Goal: Use online tool/utility: Use online tool/utility

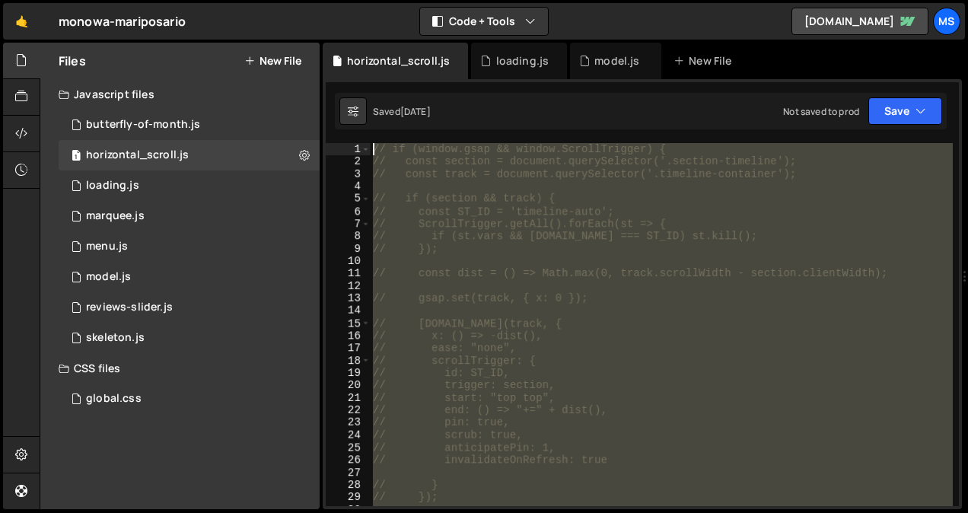
drag, startPoint x: 426, startPoint y: 223, endPoint x: 362, endPoint y: 29, distance: 204.6
click at [362, 29] on div "Hold on a sec... Are you certain you wish to leave this page? Any changes you'v…" at bounding box center [484, 256] width 968 height 513
type textarea "// if (window.gsap && window.ScrollTrigger) { // const section = document.query…"
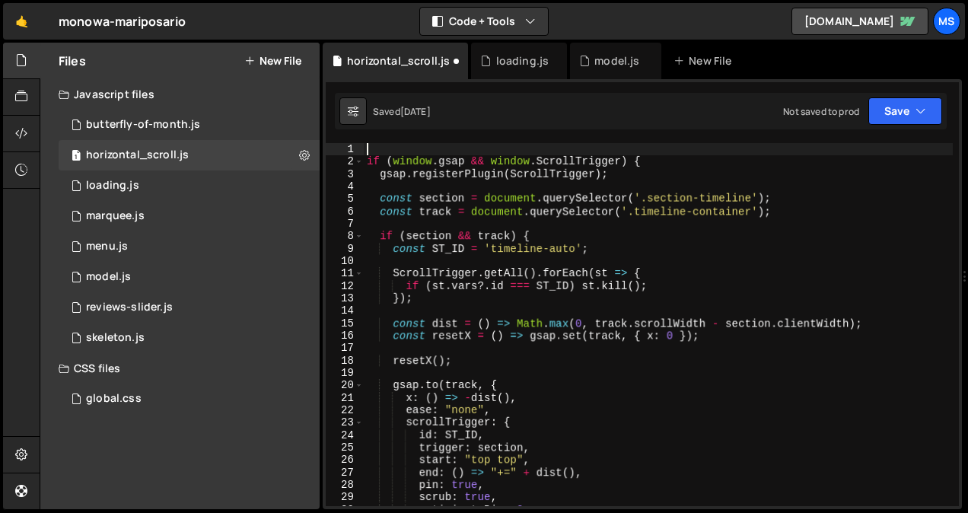
type textarea "if (window.gsap && window.ScrollTrigger) {"
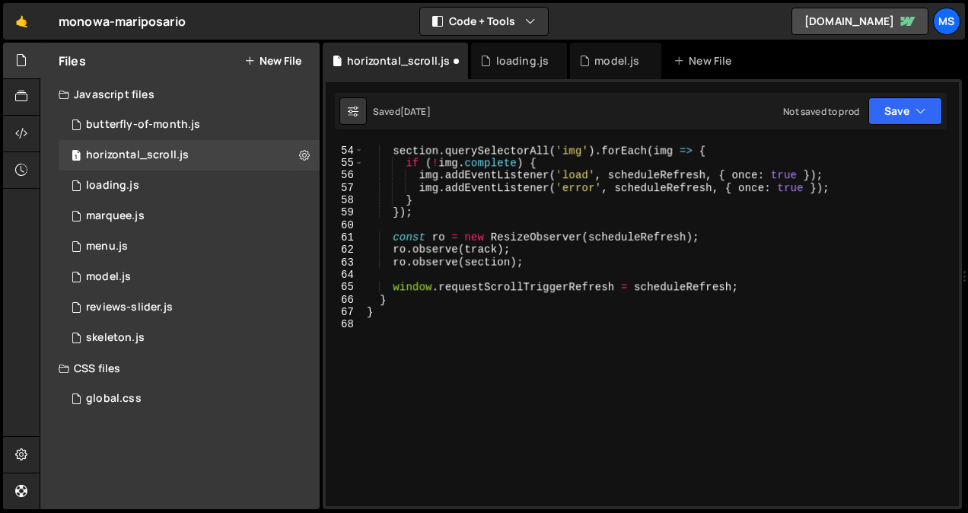
scroll to position [658, 0]
click at [554, 394] on div "section . querySelectorAll ( 'img' ) . forEach ( img => { if ( ! img . complete…" at bounding box center [658, 326] width 589 height 388
click at [536, 423] on div "section . querySelectorAll ( 'img' ) . forEach ( img => { if ( ! img . complete…" at bounding box center [658, 326] width 589 height 388
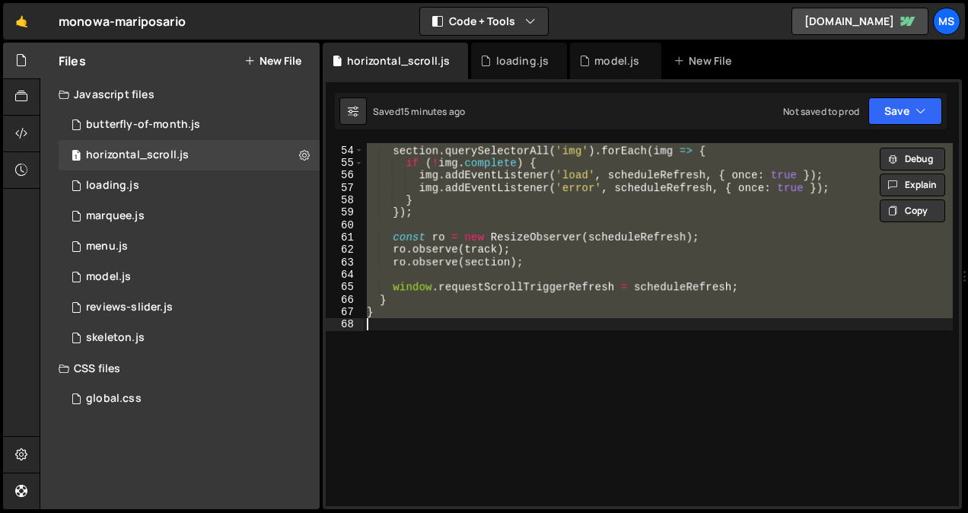
type textarea "// }"
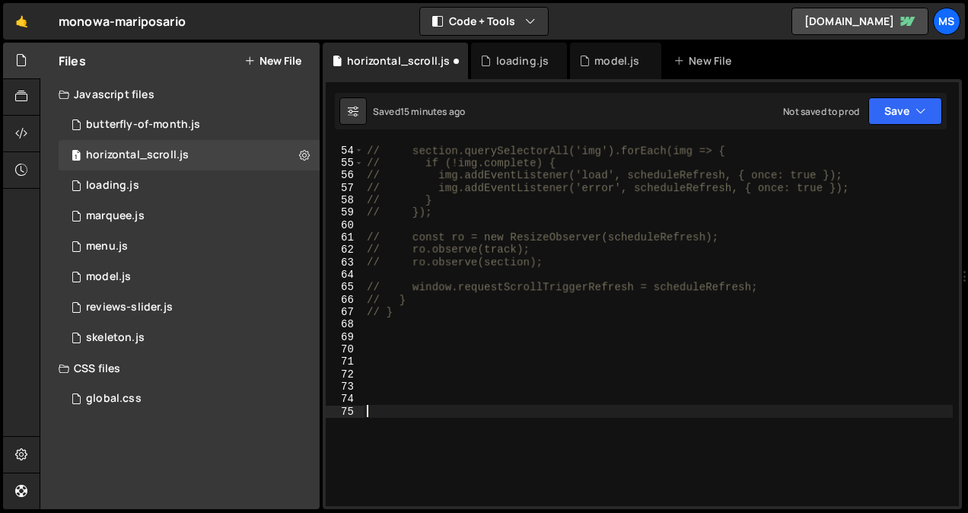
scroll to position [1726, 0]
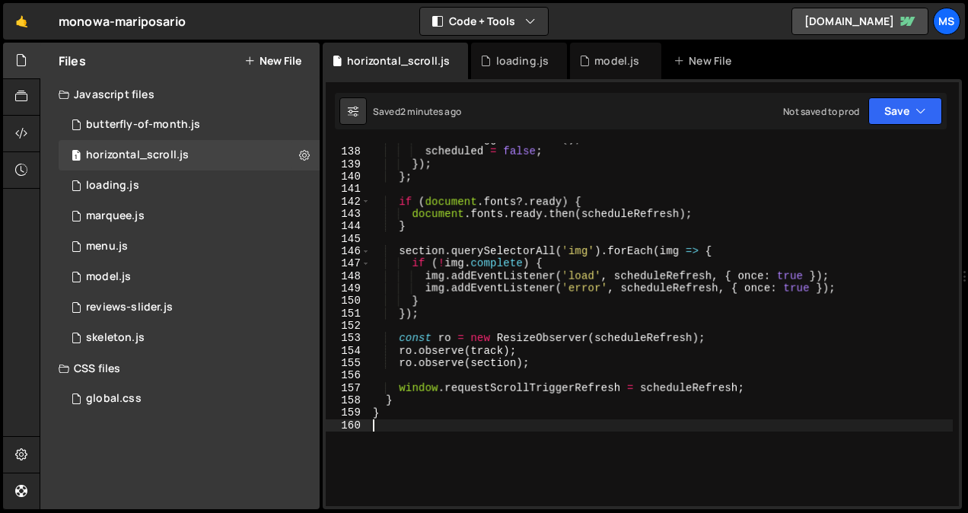
click at [477, 352] on div "ScrollTrigger . refresh ( ) ; scheduled = false ; }) ; } ; if ( document . font…" at bounding box center [661, 327] width 583 height 388
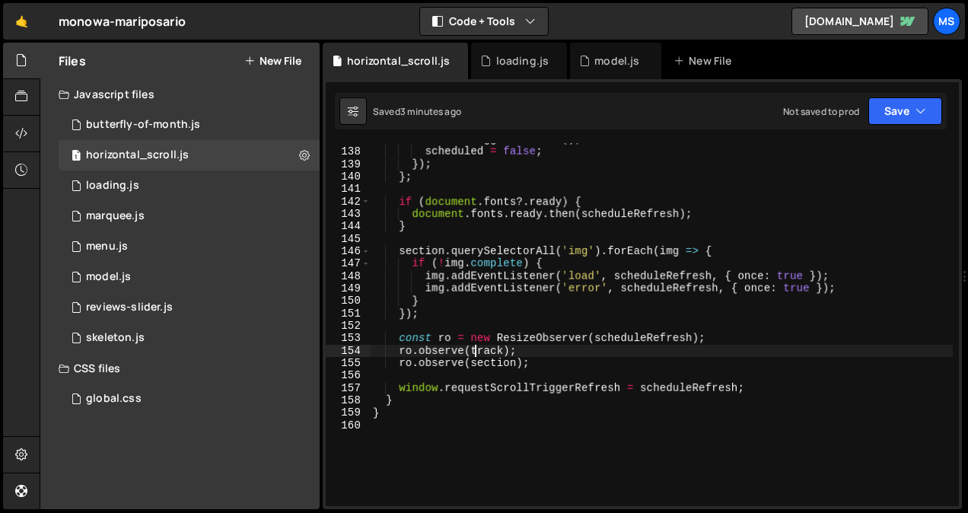
type textarea "}"
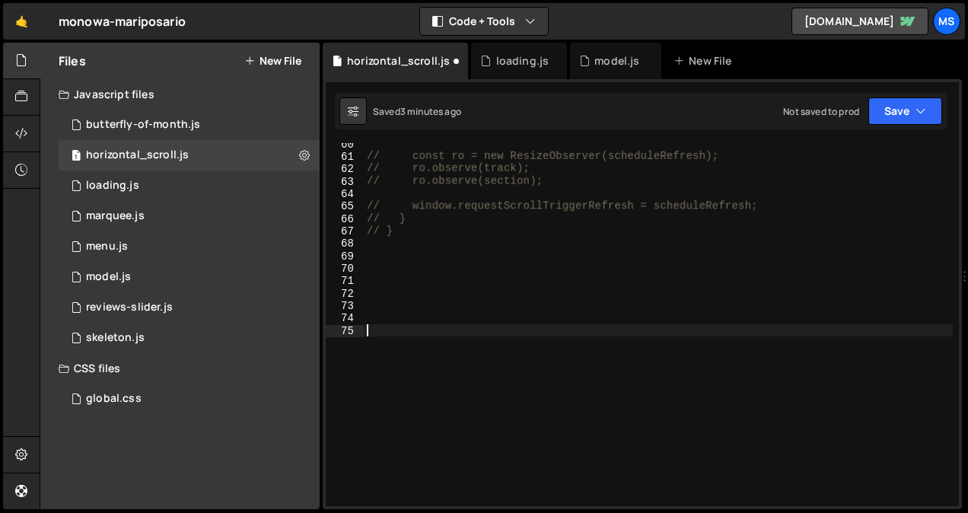
scroll to position [2397, 0]
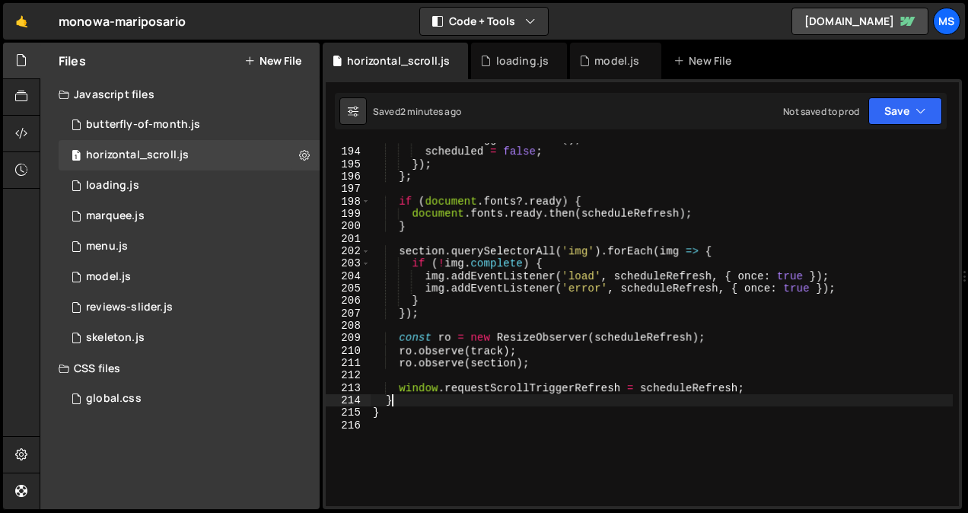
click at [464, 404] on div "ScrollTrigger . refresh ( ) ; scheduled = false ; }) ; } ; if ( document . font…" at bounding box center [661, 327] width 583 height 388
type textarea "}"
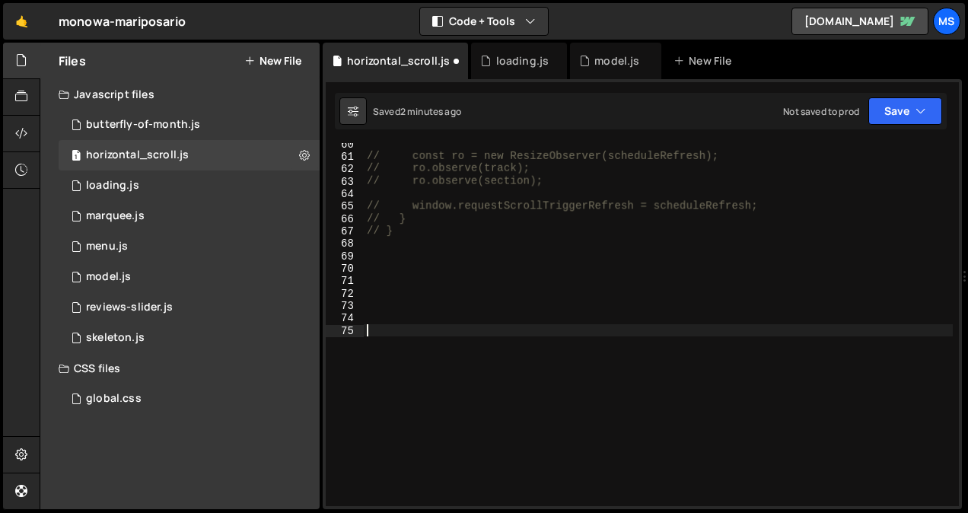
scroll to position [1912, 0]
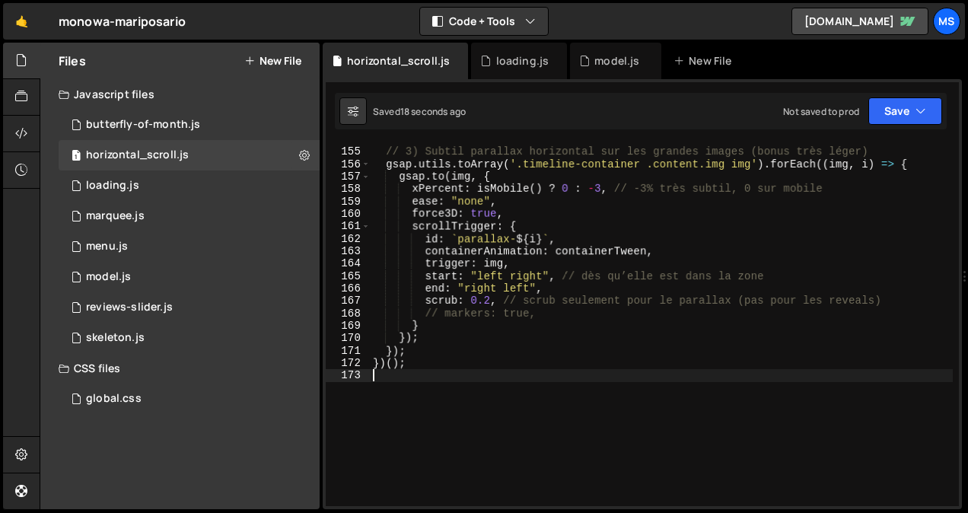
click at [442, 403] on div "// 3) Subtil parallax horizontal sur les grandes images (bonus très léger) gsap…" at bounding box center [661, 327] width 583 height 388
click at [451, 390] on div "// 3) Subtil parallax horizontal sur les grandes images (bonus très léger) gsap…" at bounding box center [661, 327] width 583 height 388
type textarea "})();"
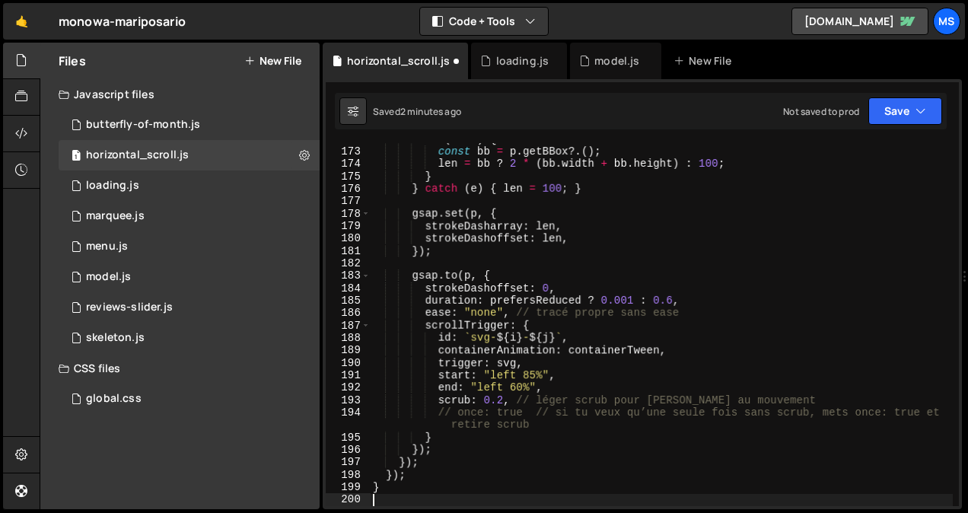
scroll to position [2161, 0]
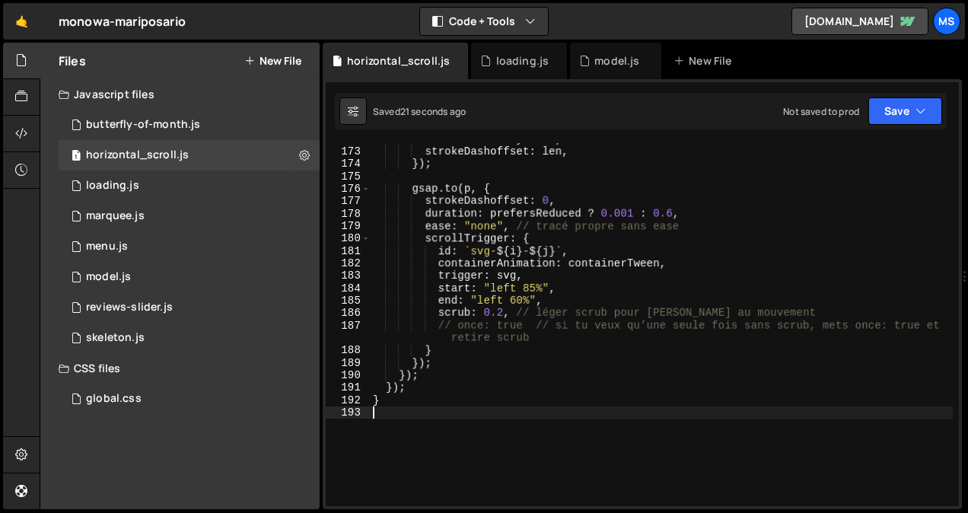
click at [501, 341] on div "strokeDasharray : len , strokeDashoffset : len , }) ; gsap . to ( p , { strokeD…" at bounding box center [661, 327] width 583 height 388
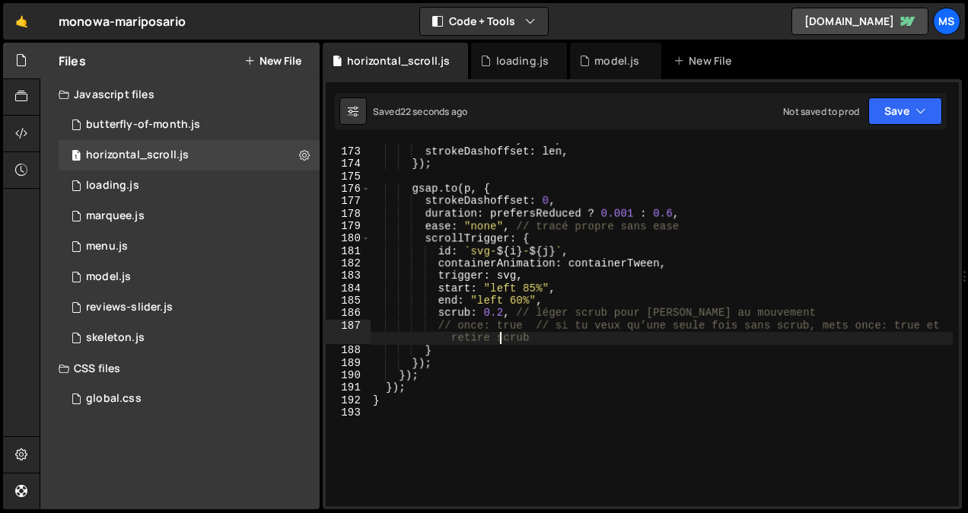
type textarea "}"
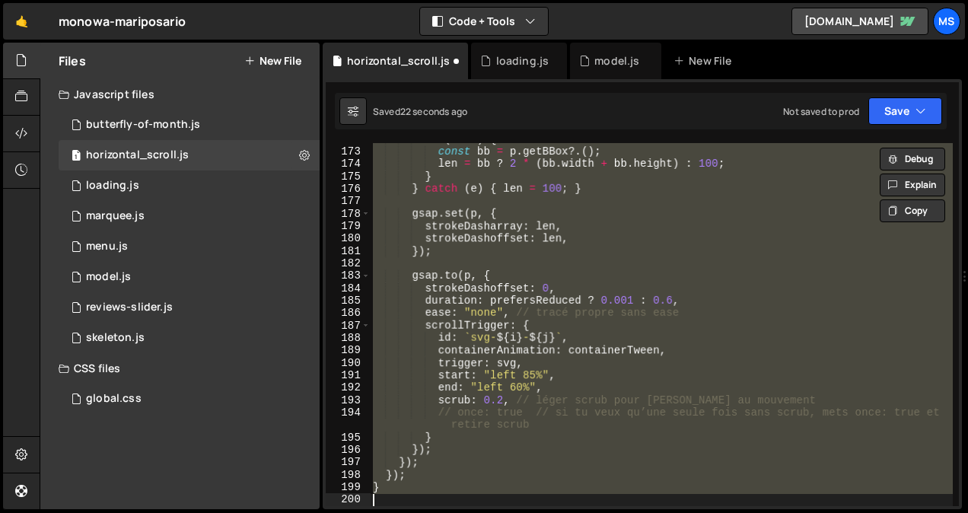
scroll to position [738, 0]
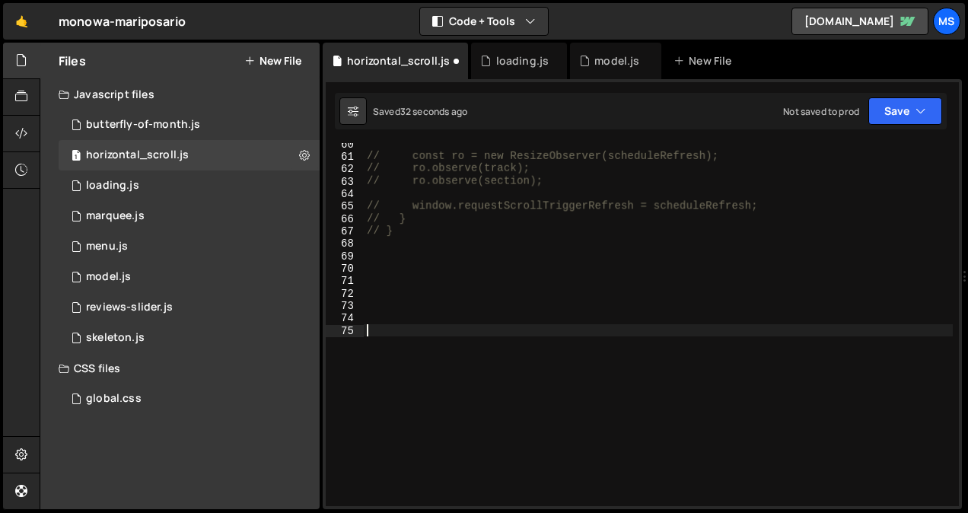
click at [405, 298] on div "// const ro = new ResizeObserver(scheduleRefresh); // ro.observe(track); // ro.…" at bounding box center [658, 332] width 589 height 388
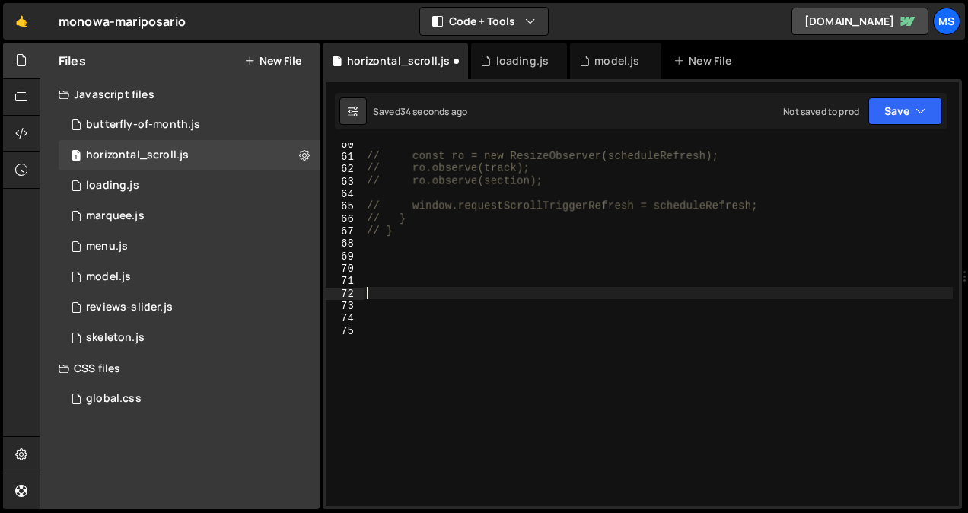
paste textarea "window.requestScrollTriggerRefresh = scheduleRefresh;"
click at [415, 294] on div "// const ro = new ResizeObserver(scheduleRefresh); // ro.observe(track); // ro.…" at bounding box center [658, 332] width 589 height 388
paste textarea
type textarea "dow.requestScrollTriggerRefresh = scheduleRefresh;"
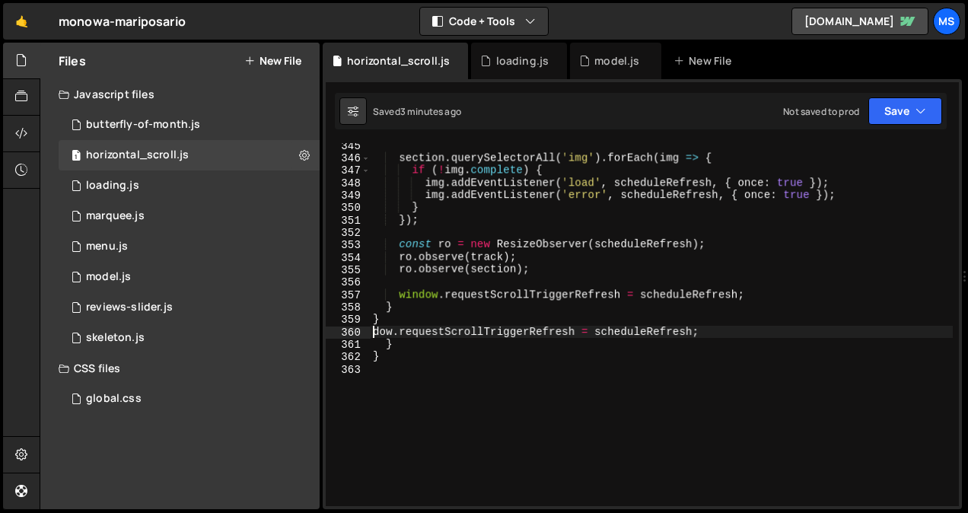
scroll to position [4282, 0]
click at [458, 388] on div "section . querySelectorAll ( 'img' ) . forEach ( img => { if ( ! img . complete…" at bounding box center [661, 333] width 583 height 388
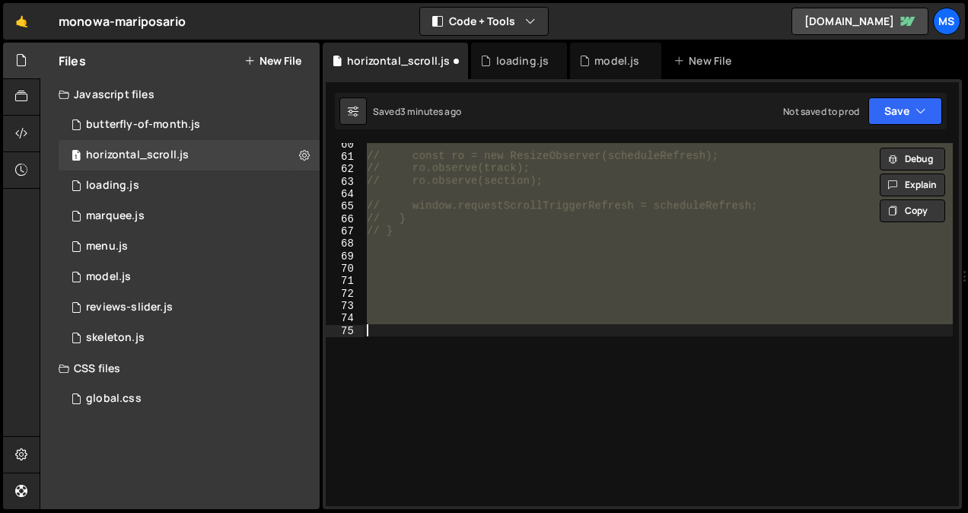
scroll to position [738, 0]
click at [433, 345] on div "// const ro = new ResizeObserver(scheduleRefresh); // ro.observe(track); // ro.…" at bounding box center [658, 324] width 589 height 363
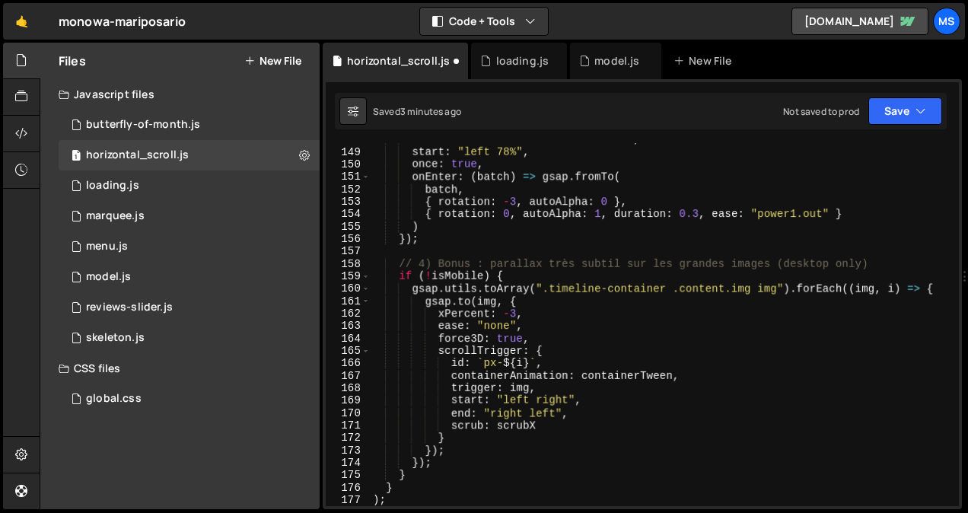
scroll to position [1850, 0]
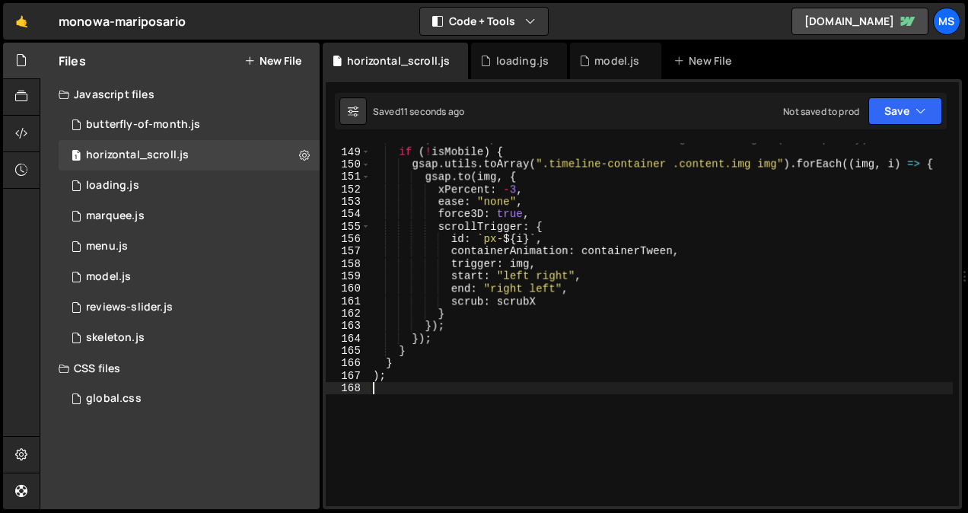
click at [434, 309] on div "// 4) Bonus : parallax très subtil sur les grandes images (desktop only) if ( !…" at bounding box center [661, 327] width 583 height 388
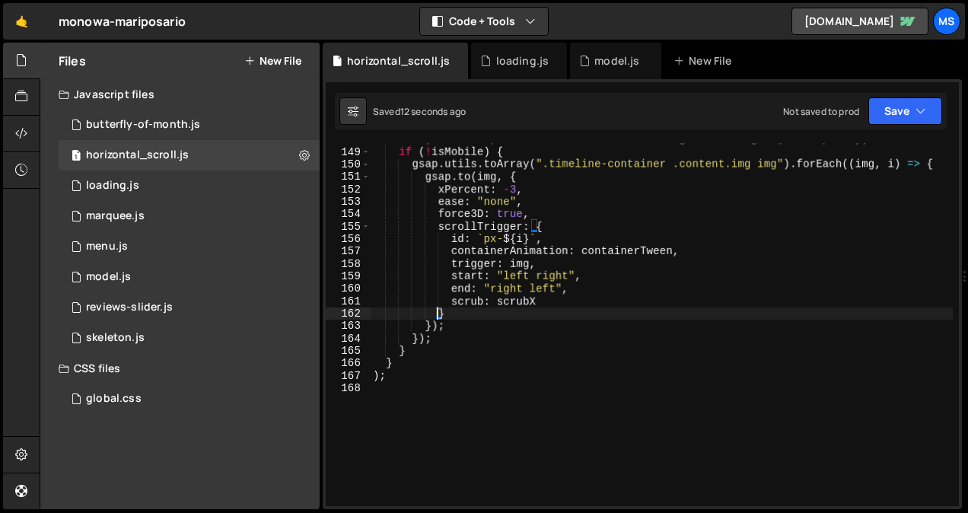
type textarea ");"
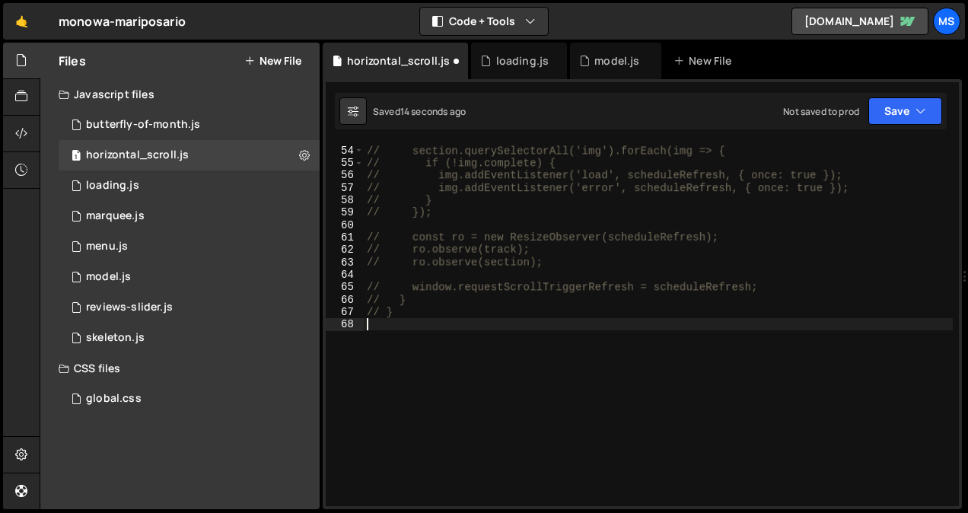
scroll to position [658, 0]
click at [430, 360] on div "// section.querySelectorAll('img').forEach(img => { // if (!img.complete) { // …" at bounding box center [658, 326] width 589 height 388
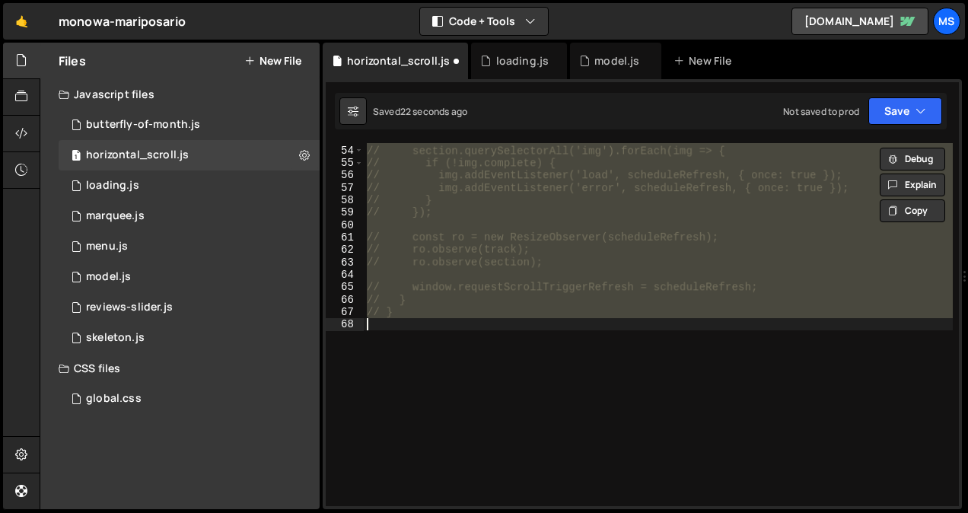
type textarea "}"
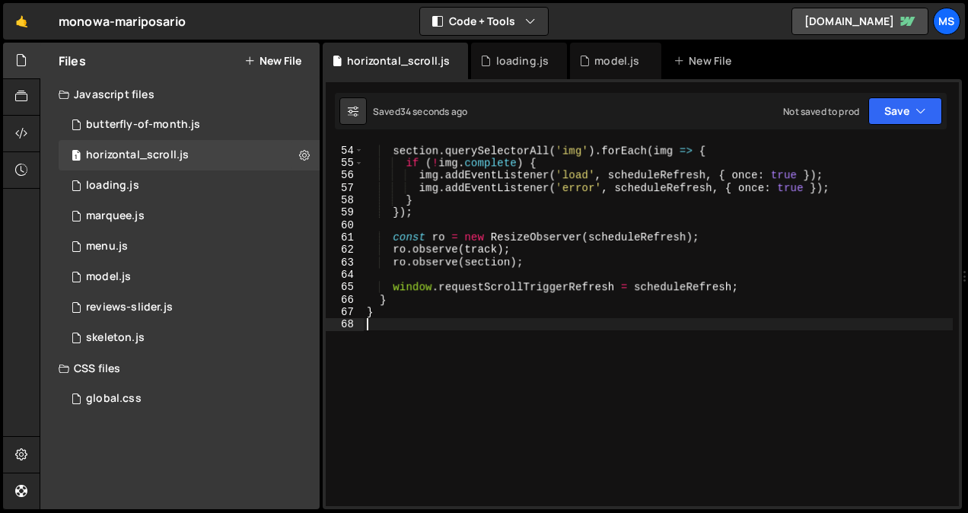
click at [416, 142] on div "194 195 196 197 198 199 200 201 202 203 204 205 206 207 208 209 camera . positi…" at bounding box center [642, 294] width 639 height 430
